Goal: Task Accomplishment & Management: Use online tool/utility

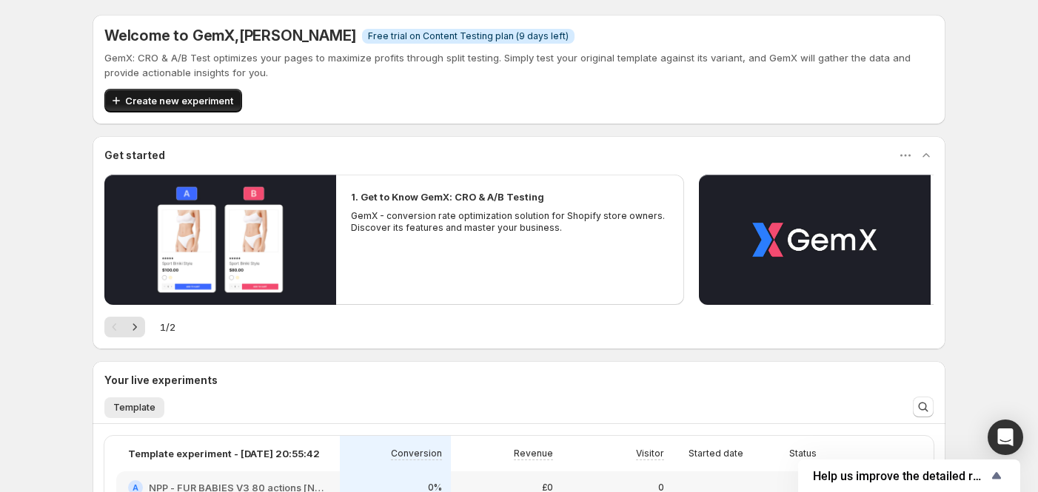
click at [166, 104] on span "Create new experiment" at bounding box center [179, 100] width 108 height 15
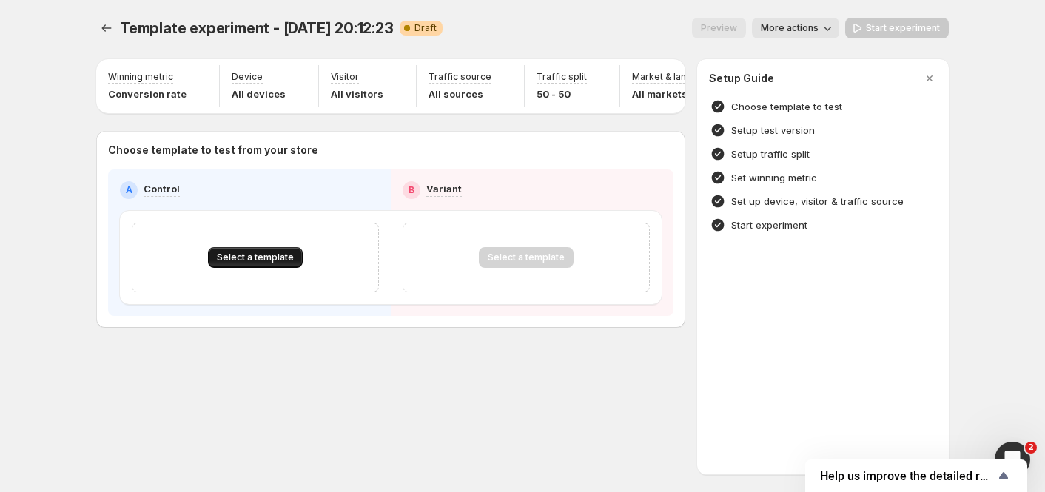
click at [250, 268] on button "Select a template" at bounding box center [255, 257] width 95 height 21
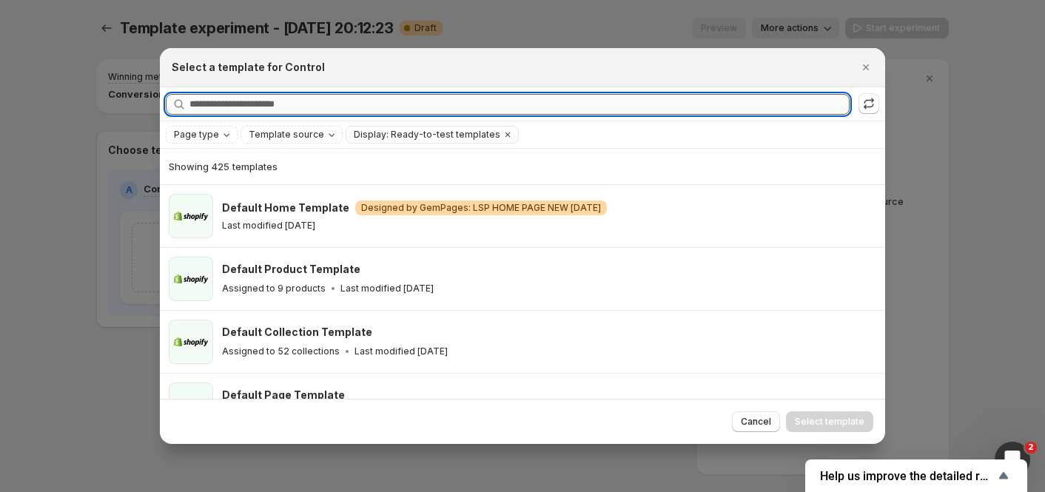
click at [232, 102] on input "Searching all templates" at bounding box center [519, 104] width 660 height 21
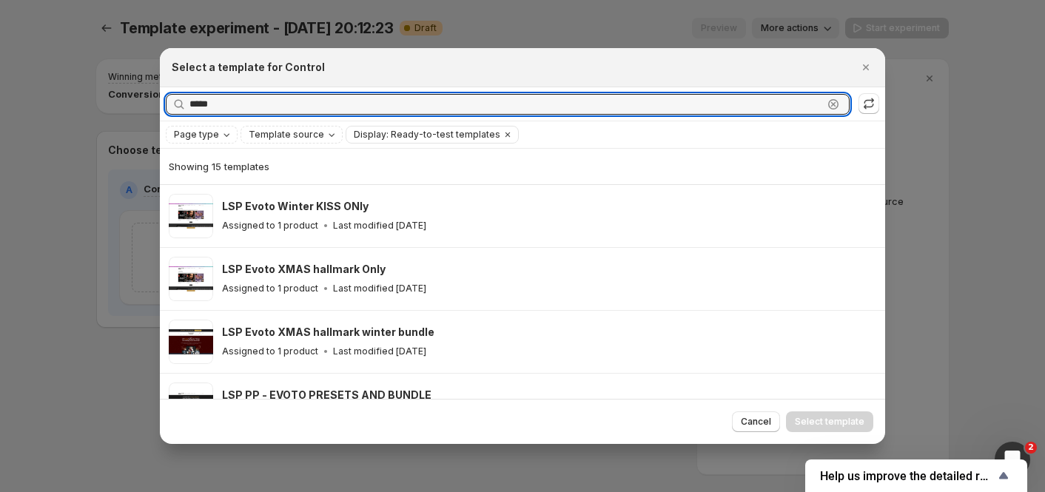
type input "*****"
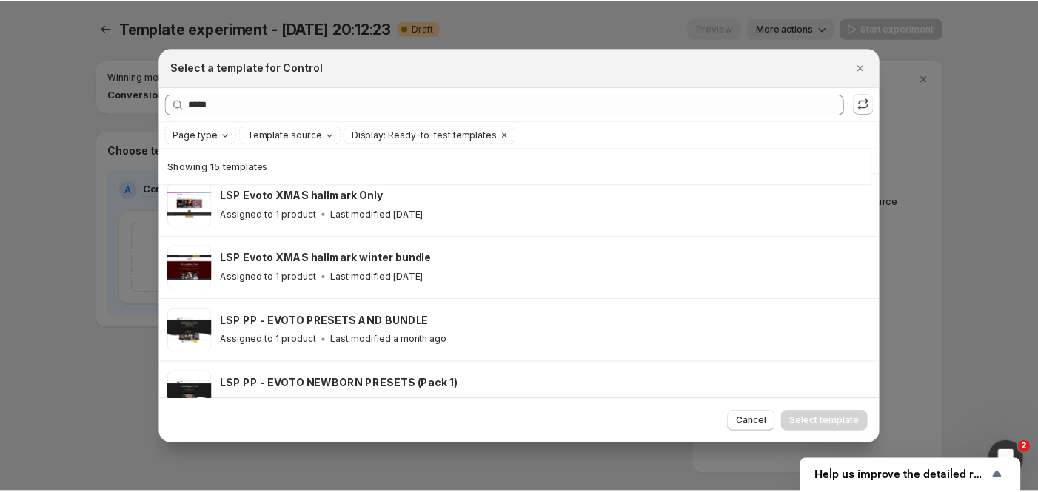
scroll to position [76, 0]
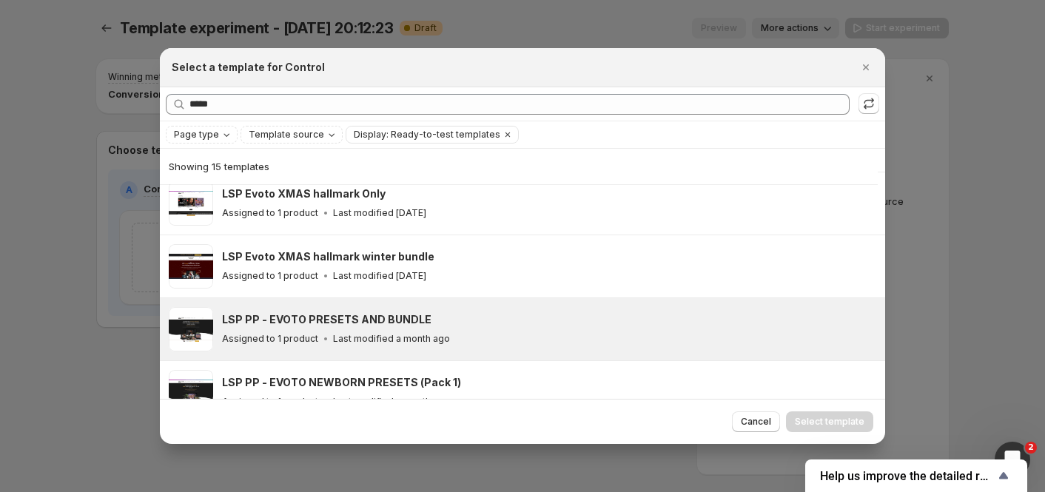
click at [477, 312] on div "LSP PP - EVOTO PRESETS AND BUNDLE" at bounding box center [547, 319] width 650 height 15
click at [828, 420] on span "Select template" at bounding box center [830, 422] width 70 height 12
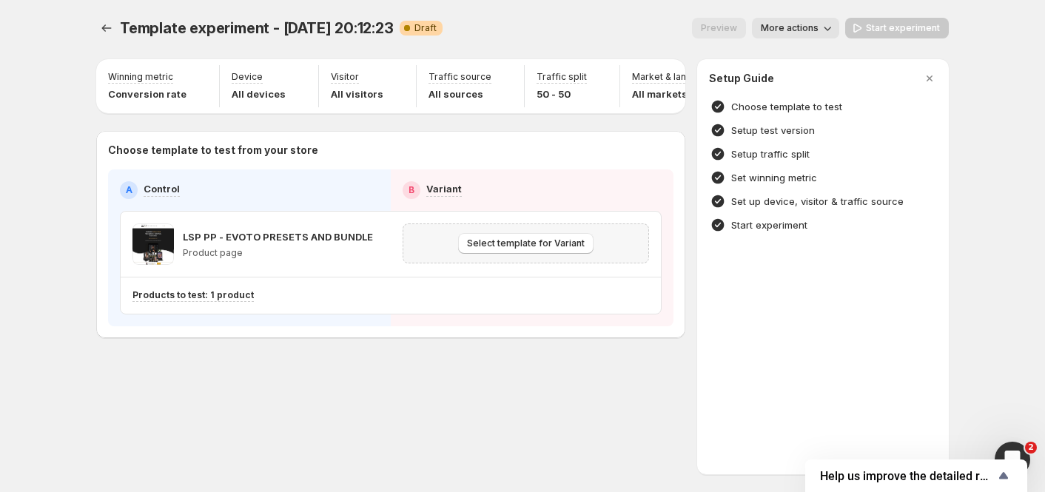
click at [539, 264] on div "Select template for Variant" at bounding box center [526, 244] width 246 height 40
click at [532, 249] on span "Select template for Variant" at bounding box center [526, 244] width 118 height 12
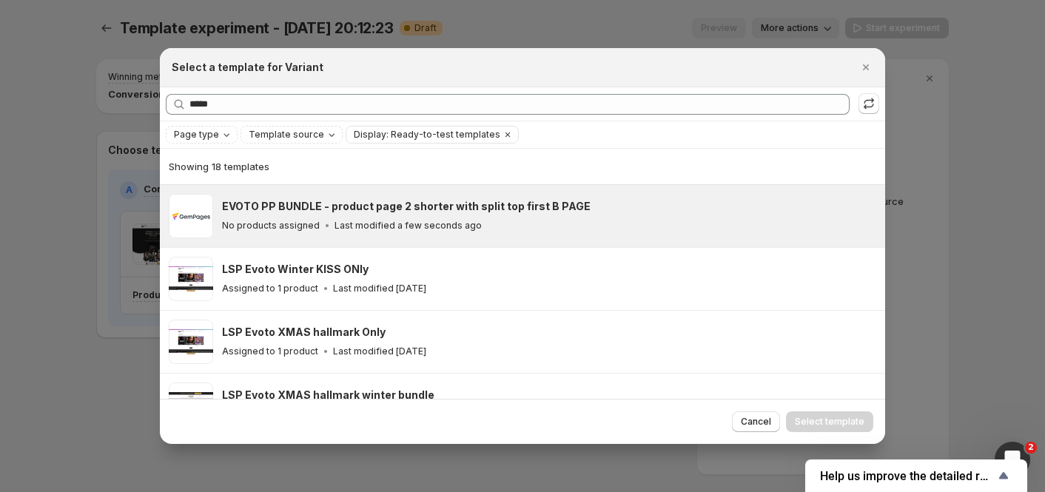
click at [510, 212] on h3 "EVOTO PP BUNDLE - product page 2 shorter with split top first B PAGE" at bounding box center [406, 206] width 369 height 15
click at [829, 425] on span "Select template" at bounding box center [830, 422] width 70 height 12
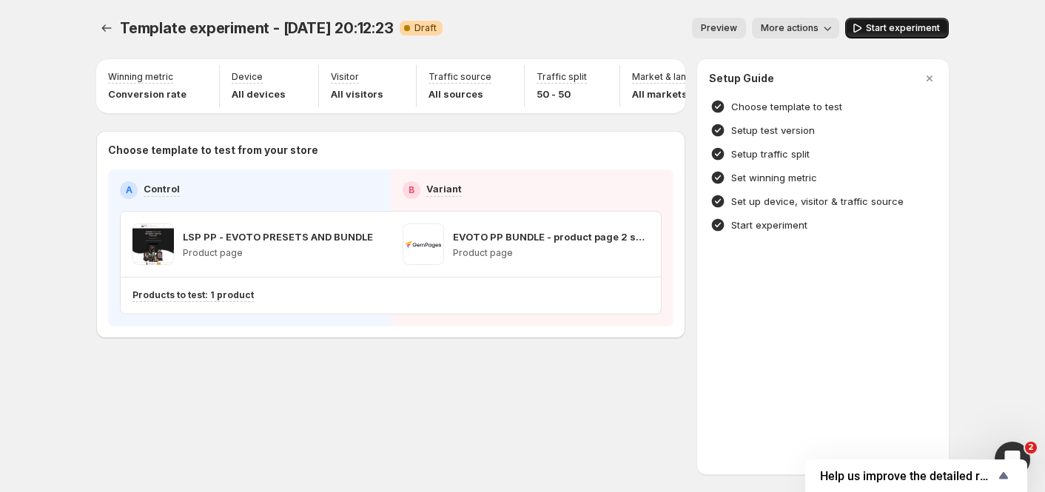
click at [893, 27] on span "Start experiment" at bounding box center [903, 28] width 74 height 12
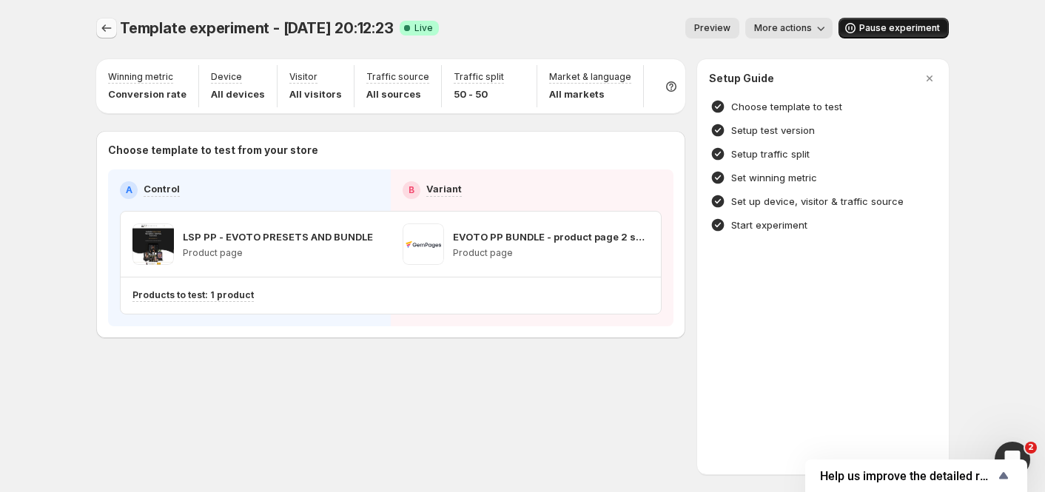
click at [105, 31] on icon "Experiments" at bounding box center [107, 27] width 10 height 7
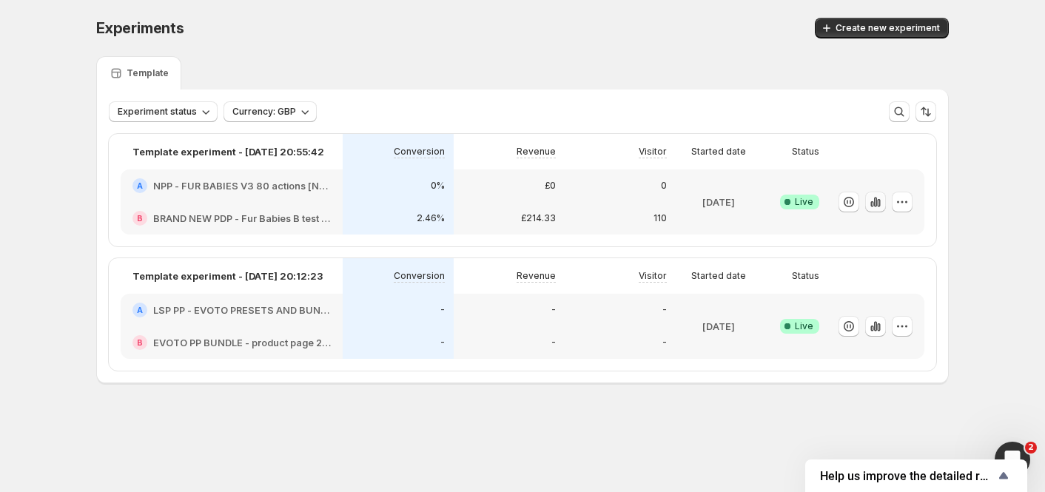
click at [883, 198] on icon "button" at bounding box center [875, 202] width 15 height 15
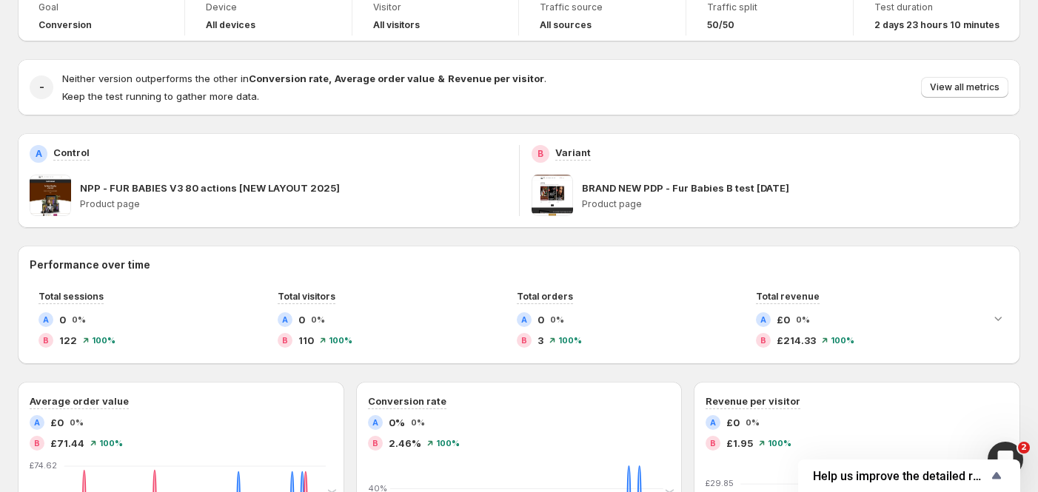
scroll to position [247, 0]
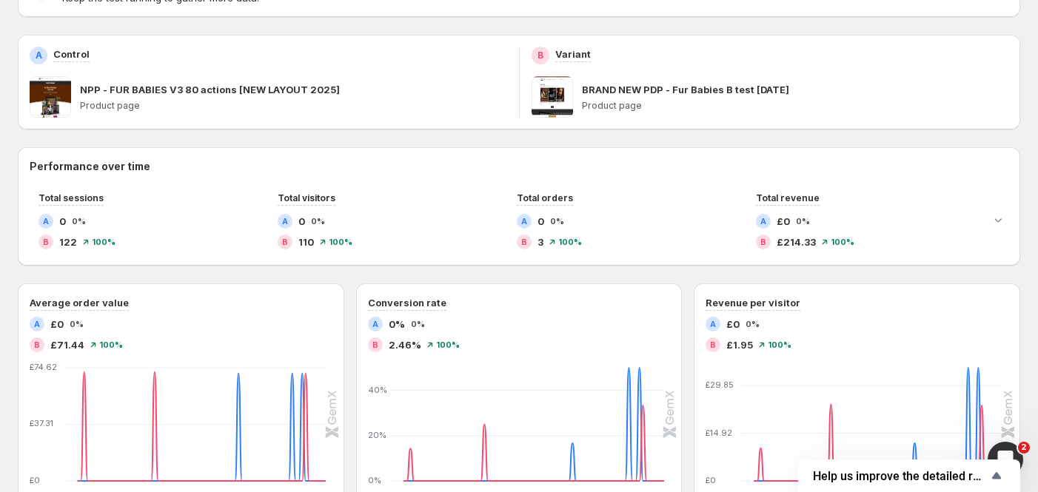
click at [692, 286] on div "Average order value A £0 0% B £71.44 100% 9 PM 9 PM 12 PM 12 PM 3 AM 3 AM 6 PM …" at bounding box center [519, 414] width 1002 height 261
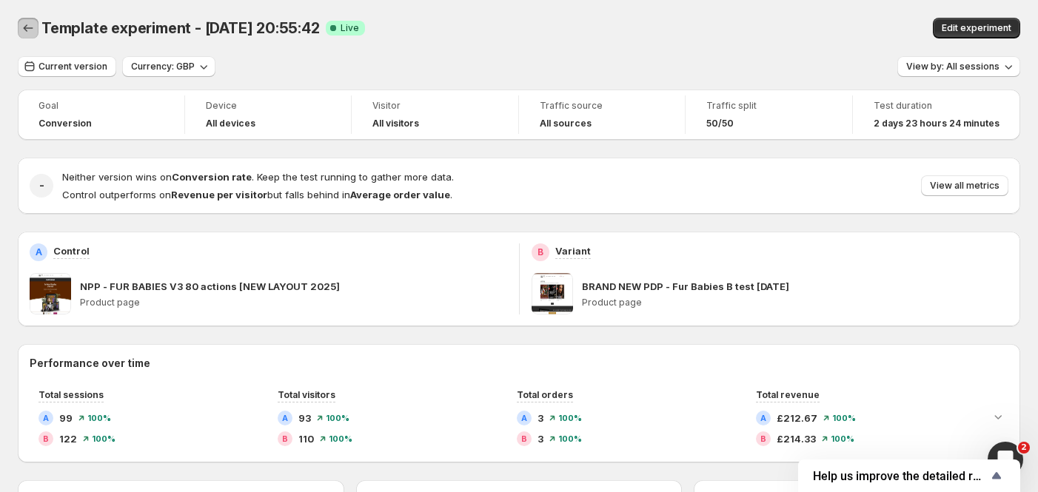
drag, startPoint x: 36, startPoint y: 27, endPoint x: 86, endPoint y: 21, distance: 50.7
click at [36, 27] on button "Back" at bounding box center [28, 28] width 21 height 21
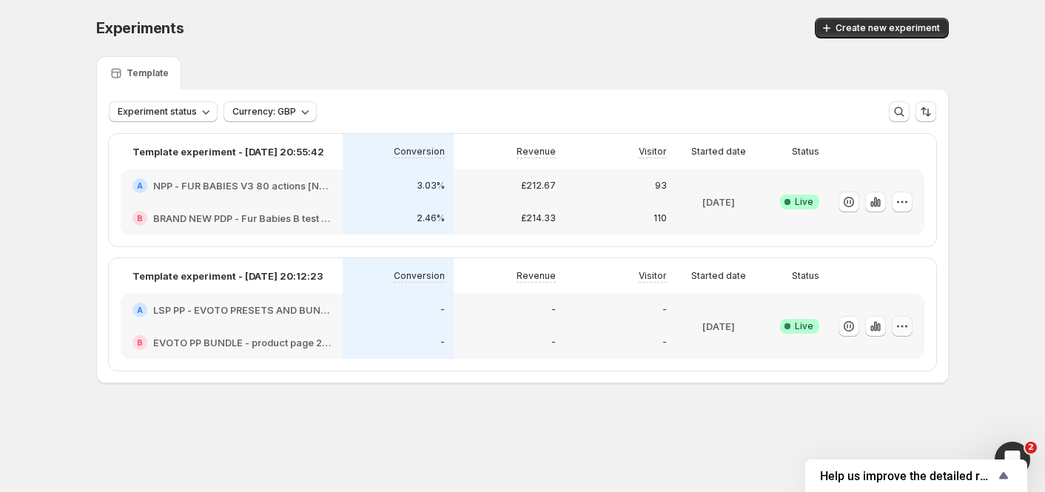
click at [908, 331] on icon "button" at bounding box center [902, 326] width 15 height 15
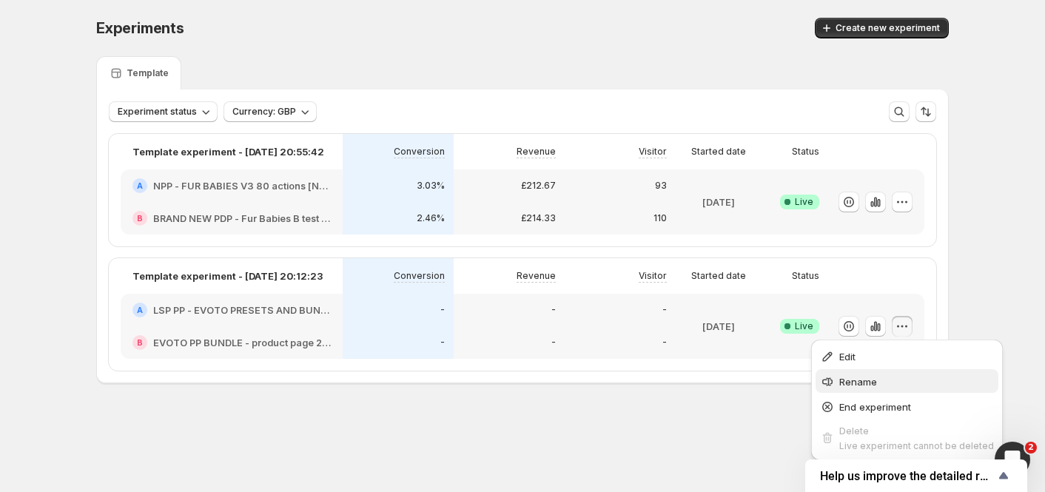
click at [885, 383] on span "Rename" at bounding box center [916, 382] width 155 height 15
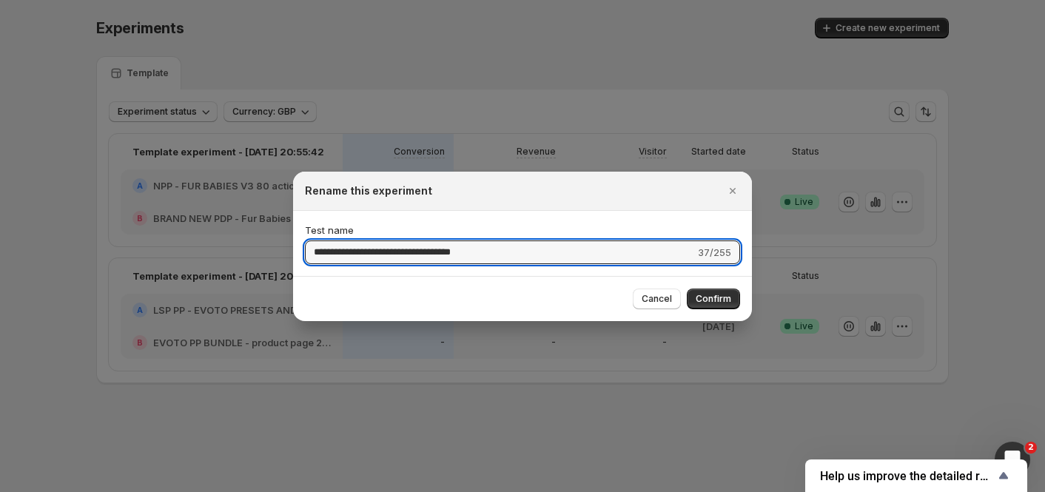
drag, startPoint x: 426, startPoint y: 244, endPoint x: 28, endPoint y: 203, distance: 399.6
click at [90, 463] on div "**********" at bounding box center [522, 463] width 1045 height 0
type input "**********"
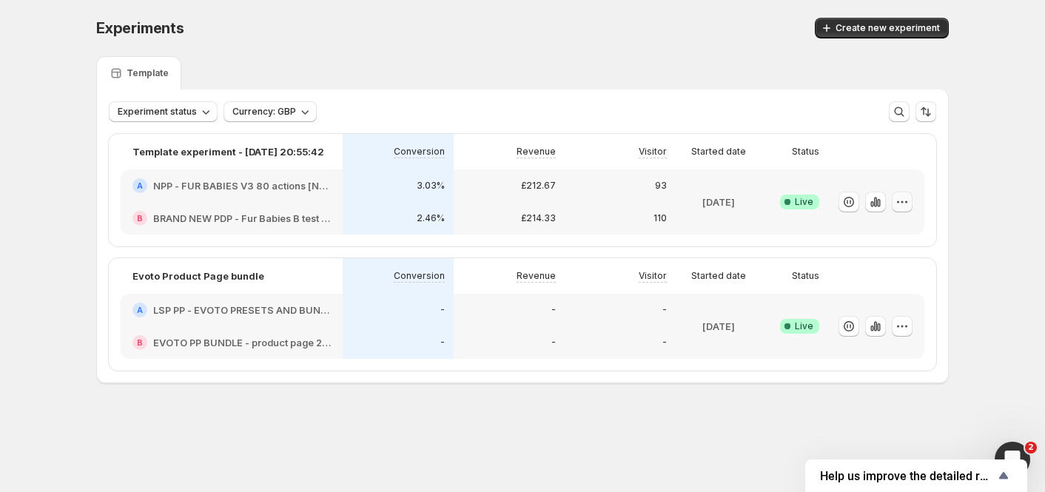
click at [910, 209] on button "button" at bounding box center [902, 202] width 21 height 21
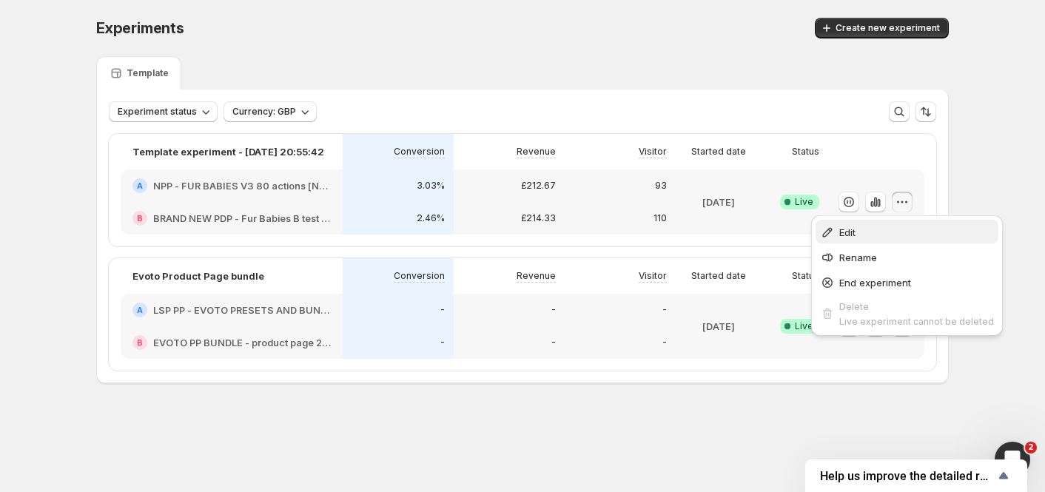
click at [897, 227] on span "Edit" at bounding box center [916, 232] width 155 height 15
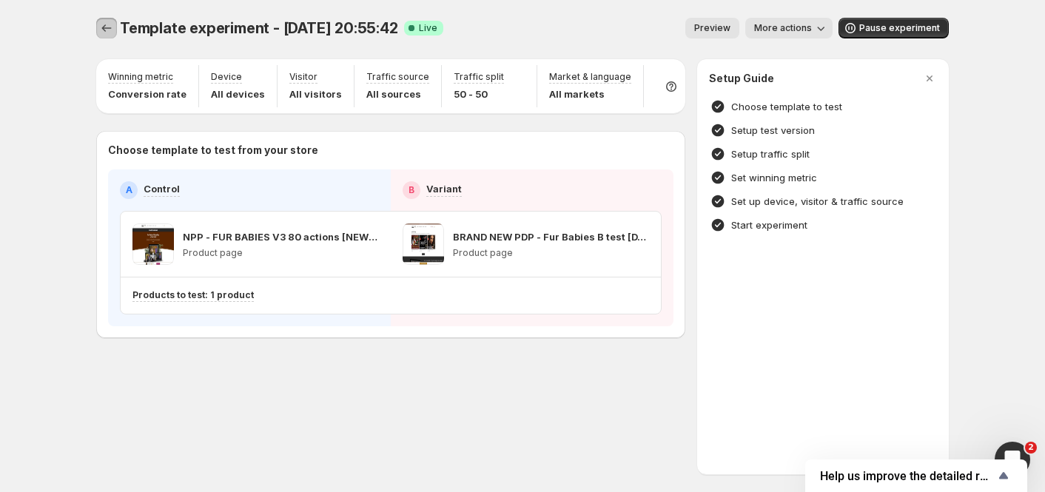
click at [102, 25] on icon "Experiments" at bounding box center [106, 28] width 15 height 15
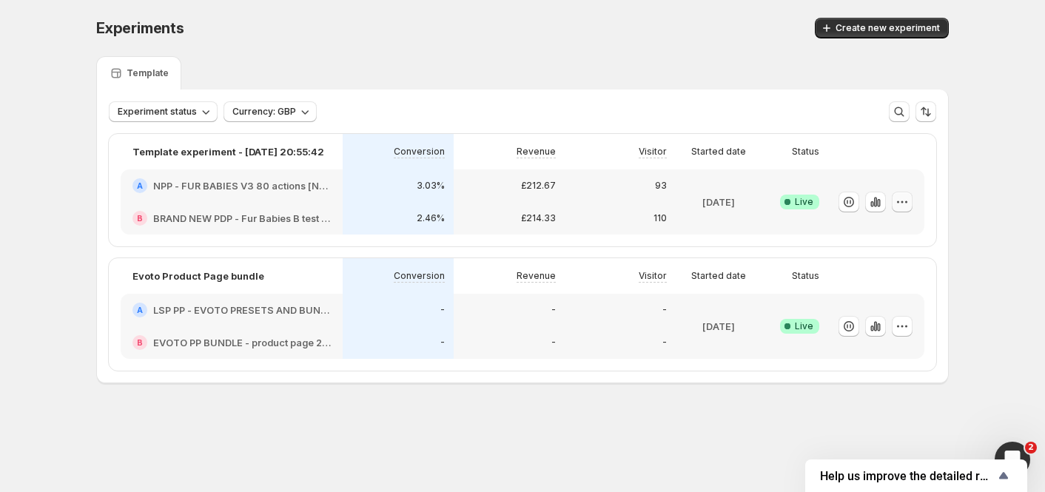
click at [897, 203] on icon "button" at bounding box center [902, 202] width 15 height 15
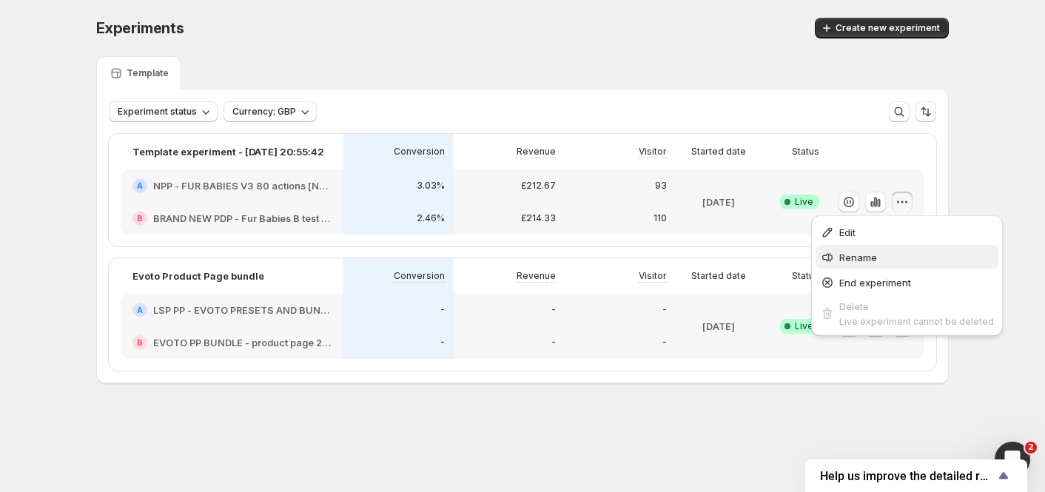
click at [865, 256] on span "Rename" at bounding box center [858, 258] width 38 height 12
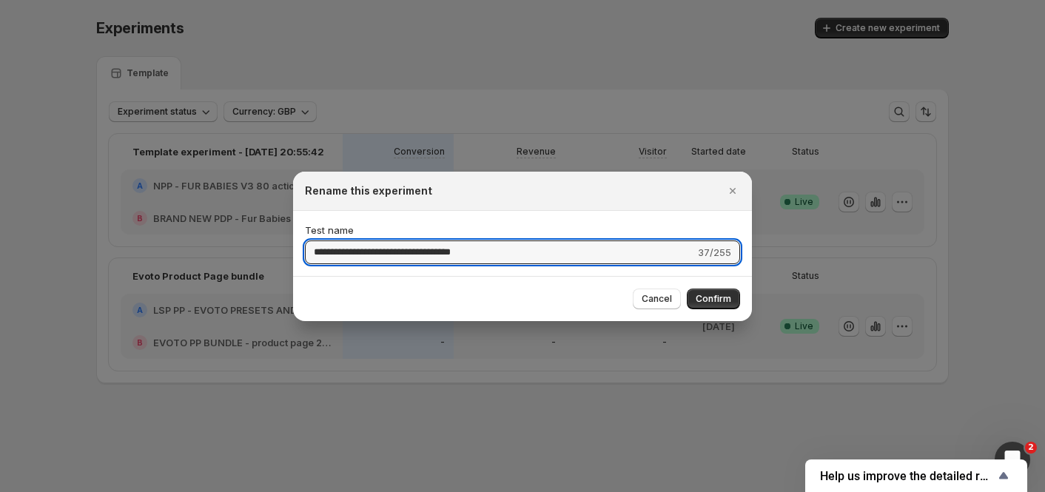
drag, startPoint x: 104, startPoint y: 236, endPoint x: -22, endPoint y: 225, distance: 127.1
click at [0, 225] on html "**********" at bounding box center [522, 246] width 1045 height 492
type input "**********"
click at [687, 298] on div "Cancel Confirm" at bounding box center [686, 299] width 107 height 21
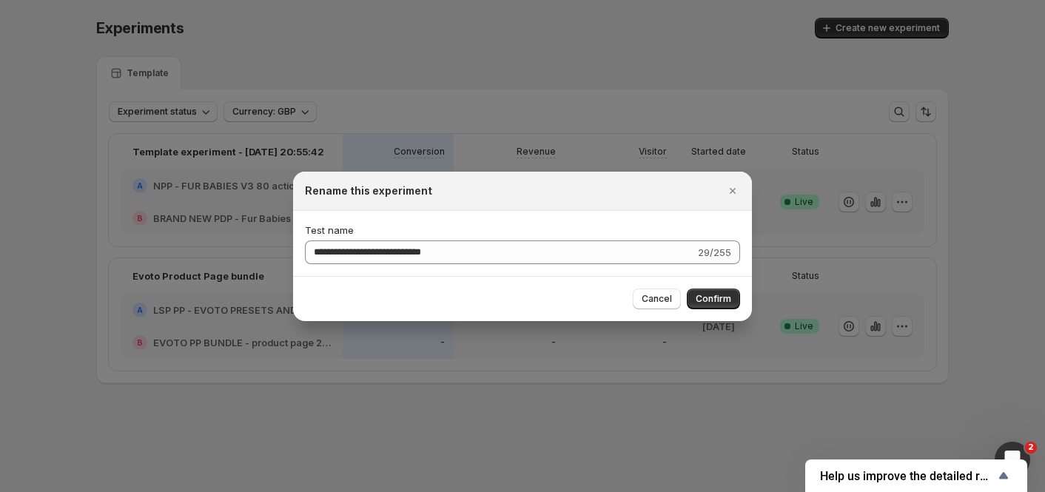
click at [710, 303] on span "Confirm" at bounding box center [714, 299] width 36 height 12
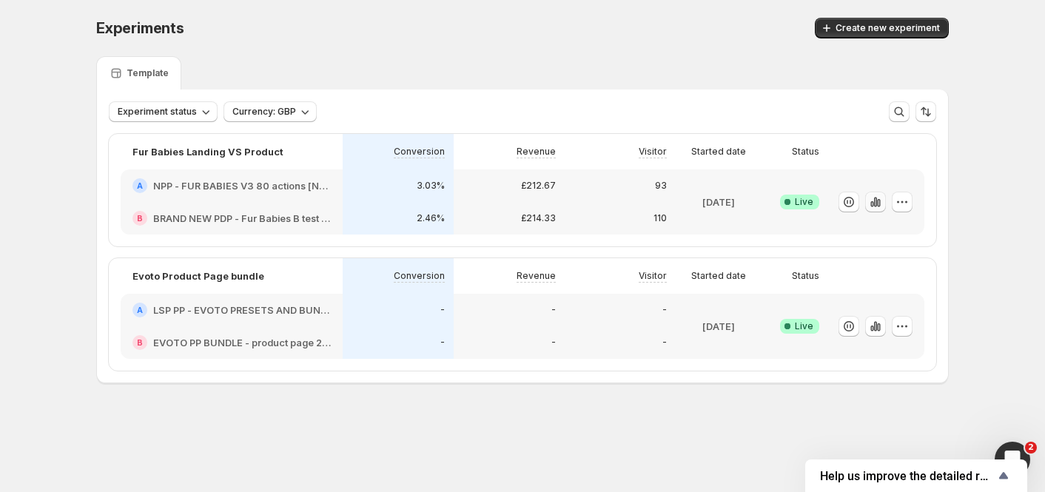
click at [877, 204] on icon "button" at bounding box center [875, 202] width 15 height 15
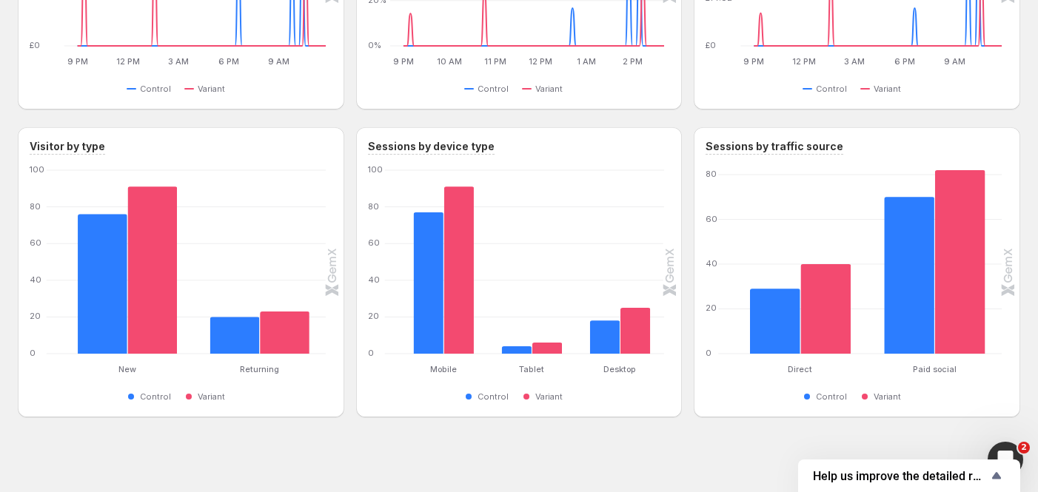
scroll to position [637, 0]
